Goal: Task Accomplishment & Management: Use online tool/utility

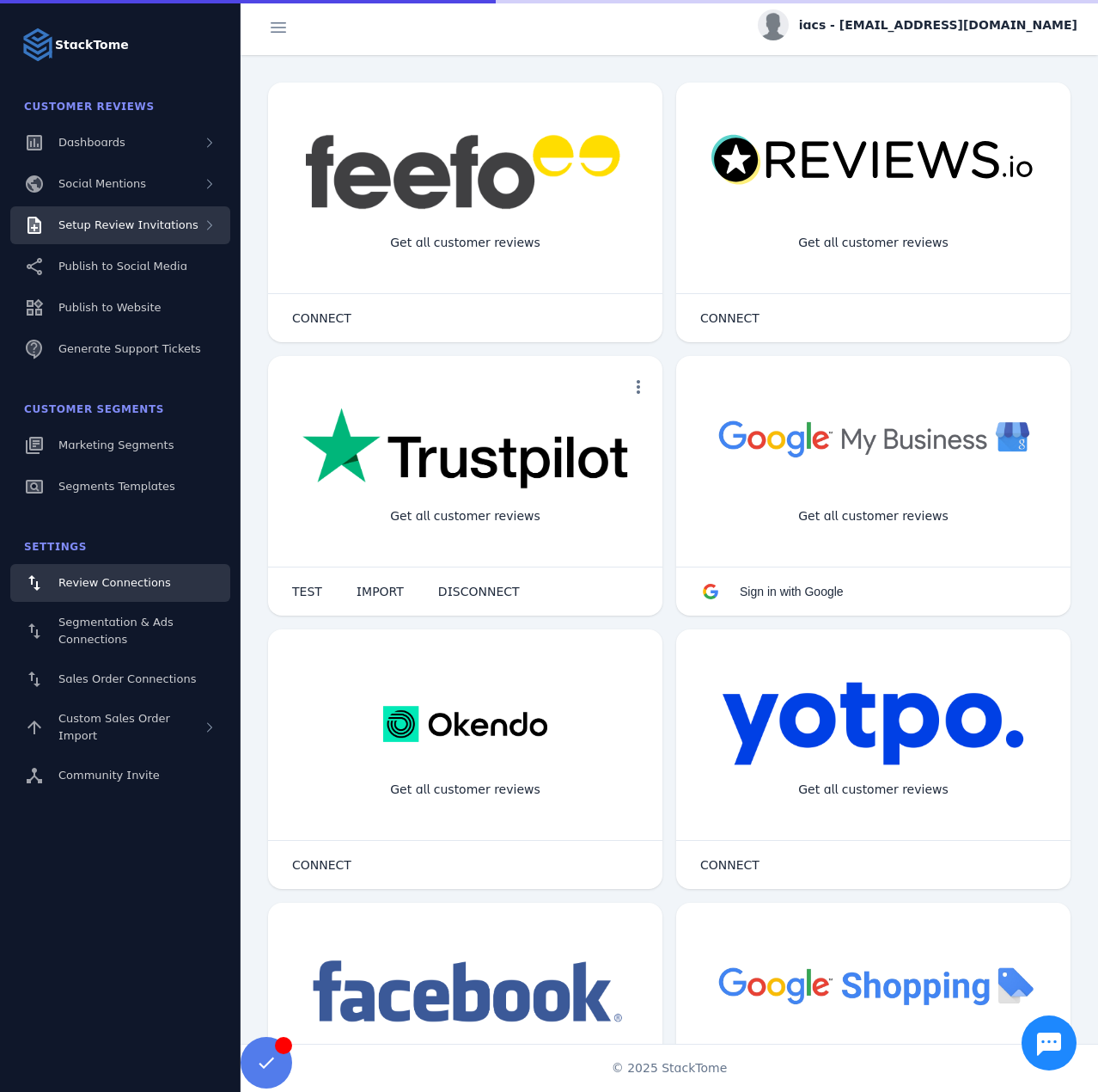
click at [108, 220] on span "Setup Review Invitations" at bounding box center [129, 225] width 140 height 13
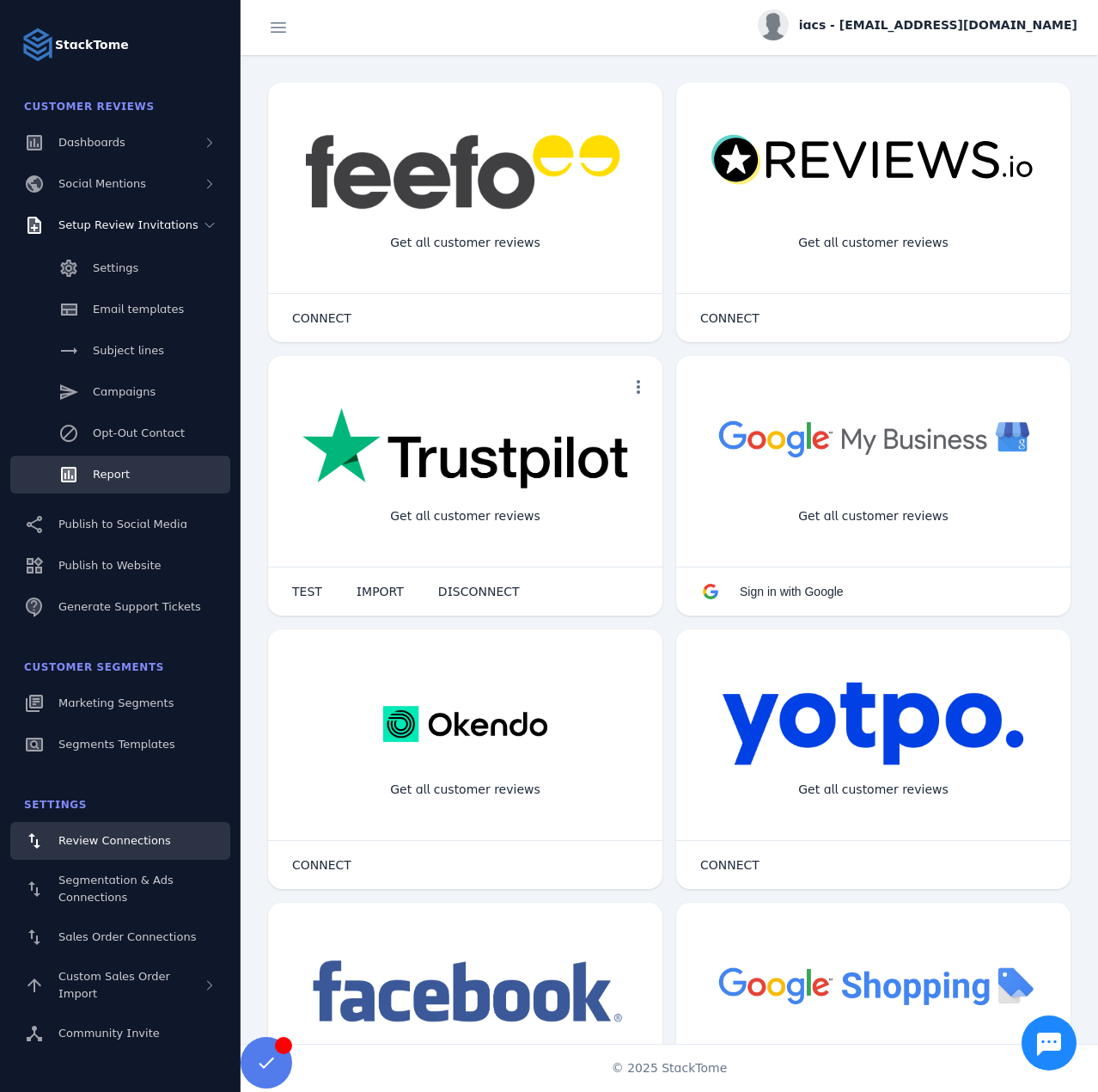
click at [120, 470] on span "Report" at bounding box center [111, 474] width 37 height 13
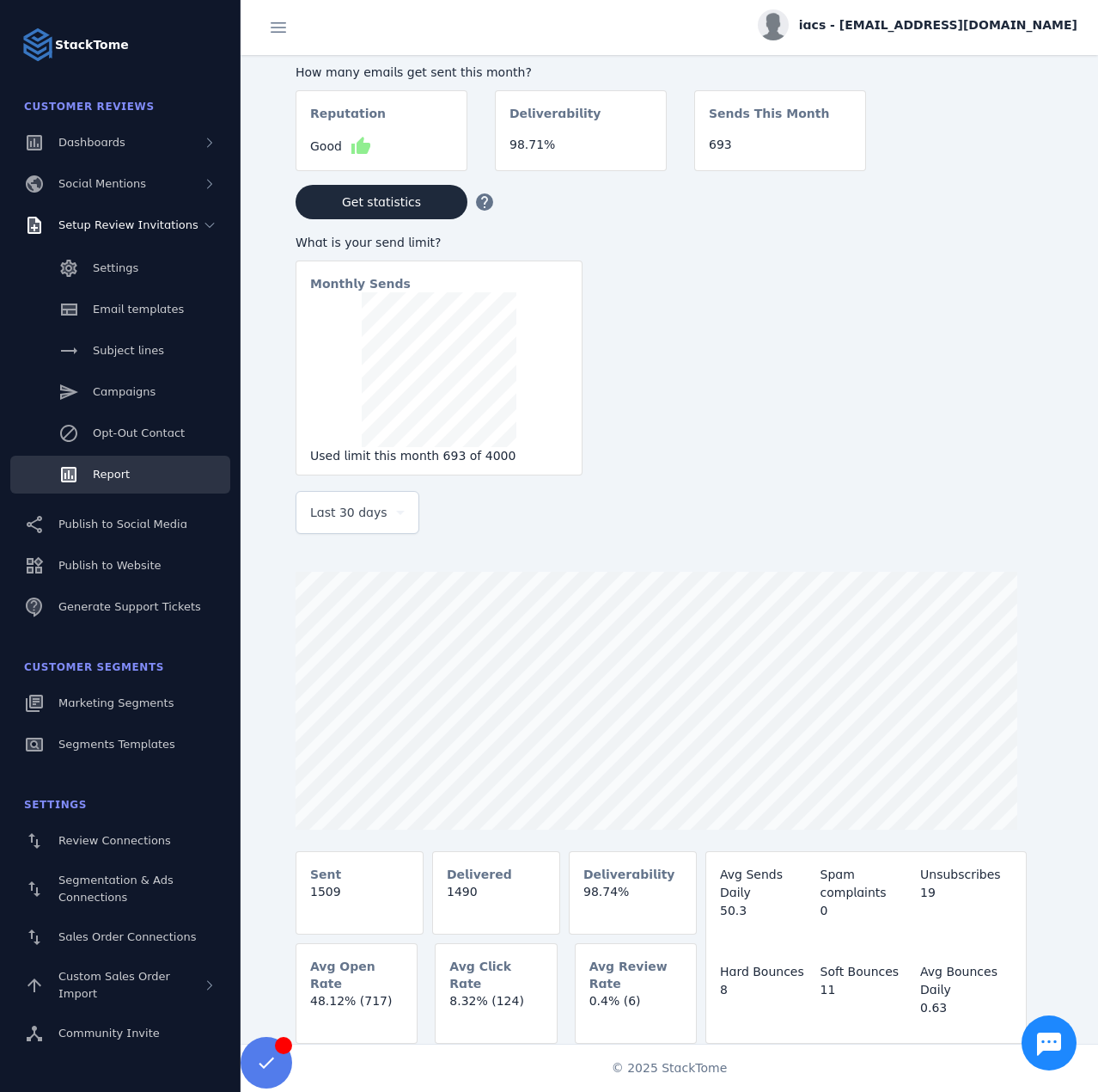
click at [339, 545] on div at bounding box center [357, 542] width 124 height 17
click at [335, 523] on span "Last 30 days" at bounding box center [349, 512] width 77 height 20
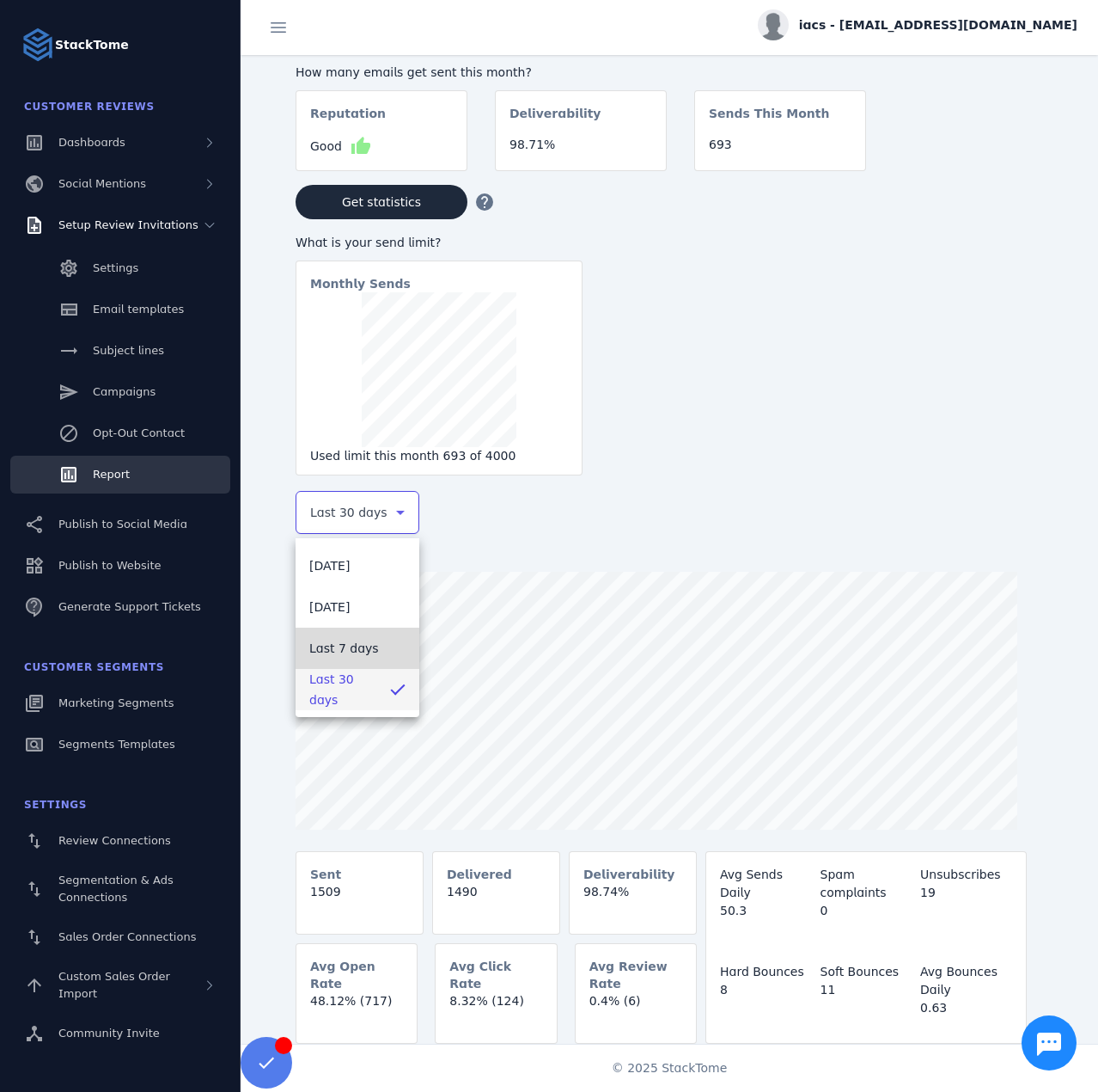
click at [357, 657] on span "Last 7 days" at bounding box center [345, 648] width 70 height 20
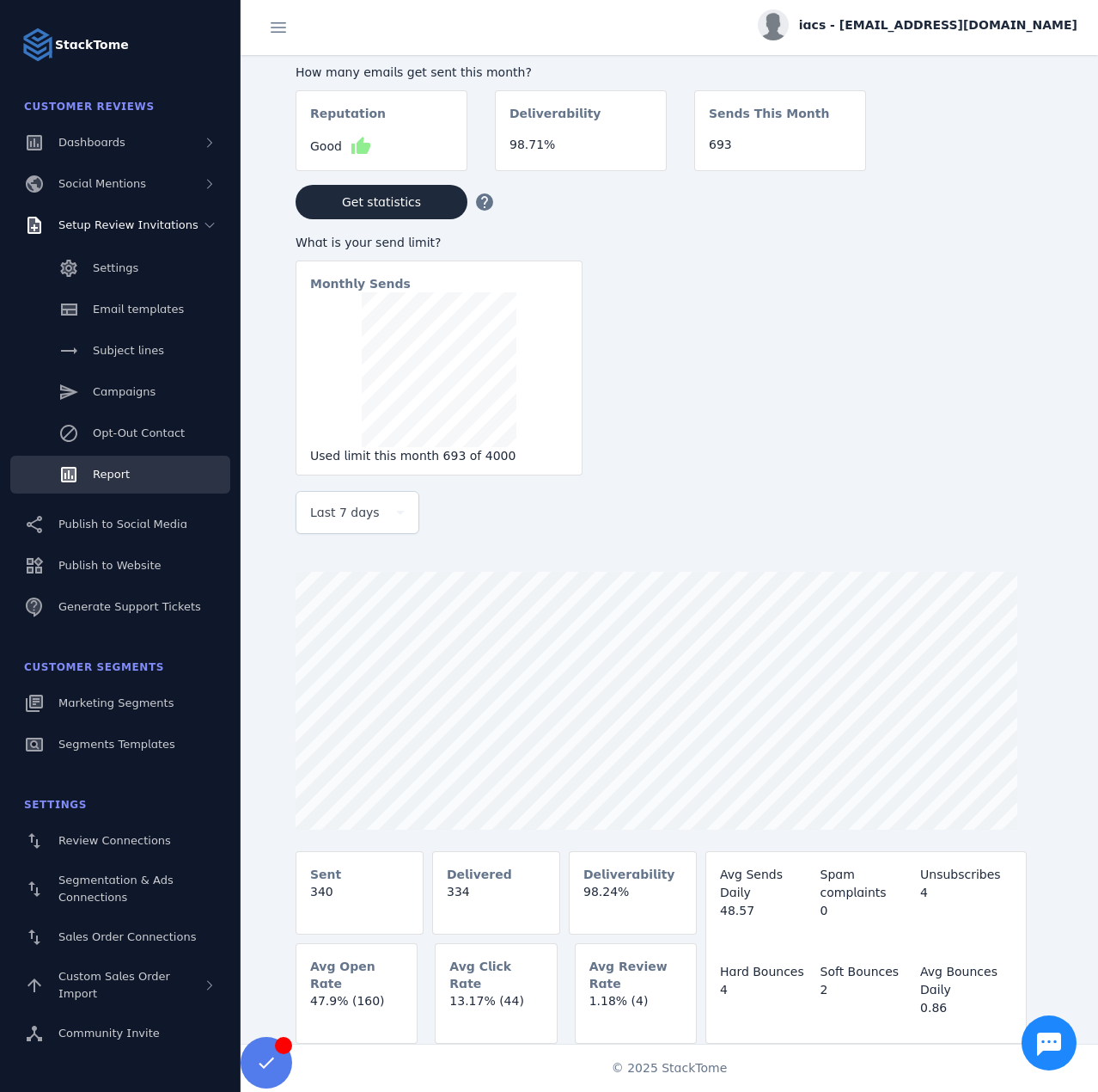
click at [944, 27] on span "iacs - [EMAIL_ADDRESS][DOMAIN_NAME]" at bounding box center [938, 26] width 278 height 18
click at [1004, 172] on span "Sign out" at bounding box center [1024, 165] width 50 height 20
